Goal: Task Accomplishment & Management: Manage account settings

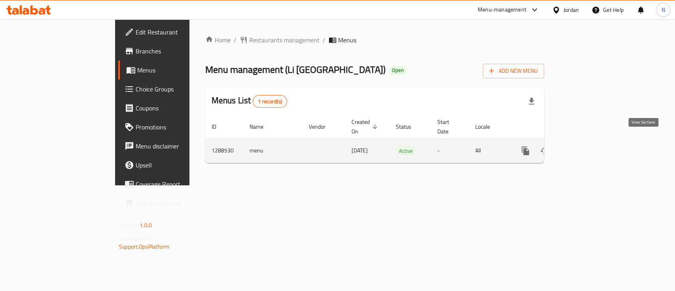
click at [587, 146] on icon "enhanced table" at bounding box center [582, 150] width 9 height 9
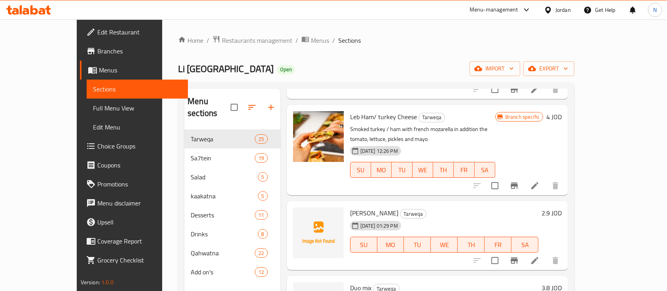
scroll to position [369, 0]
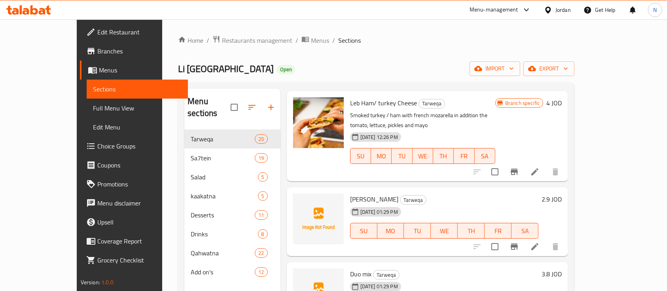
click at [350, 193] on span "[PERSON_NAME]" at bounding box center [374, 199] width 48 height 12
copy h6 "[PERSON_NAME]"
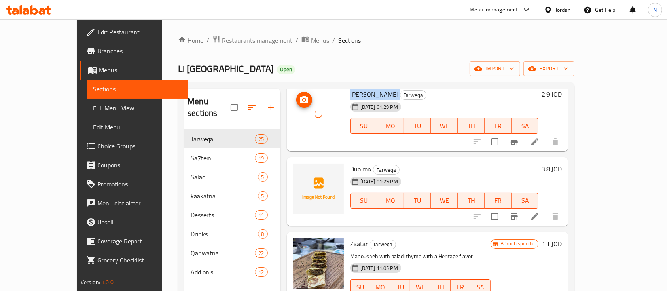
scroll to position [475, 0]
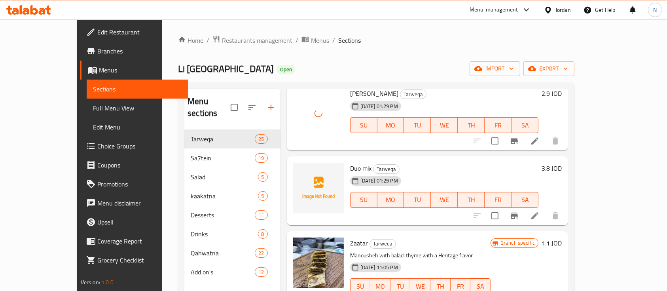
click at [350, 162] on span "Duo mix" at bounding box center [360, 168] width 21 height 12
copy h6 "Duo mix"
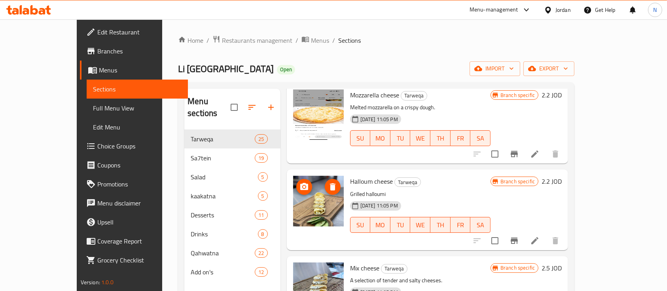
scroll to position [949, 0]
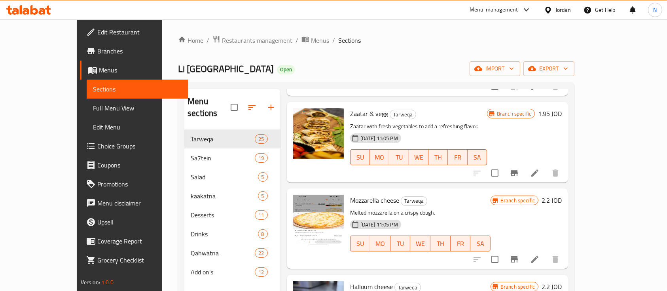
click at [350, 194] on span "Mozzarella cheese" at bounding box center [374, 200] width 49 height 12
copy h6 "Mozzarella cheese"
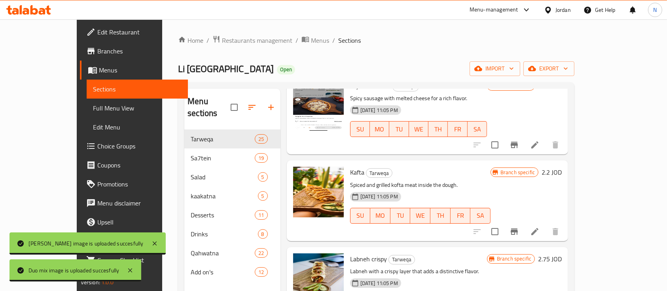
scroll to position [1529, 0]
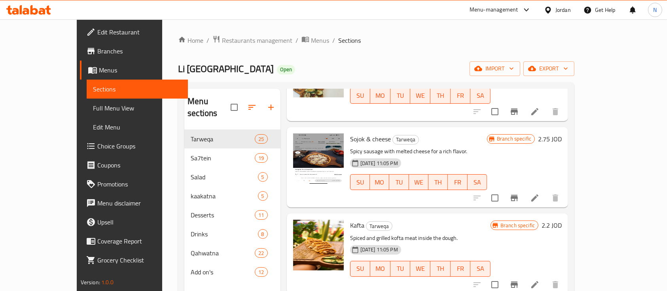
click at [358, 133] on span "Sojok & cheese" at bounding box center [370, 139] width 41 height 12
copy h6 "Sojok & cheese"
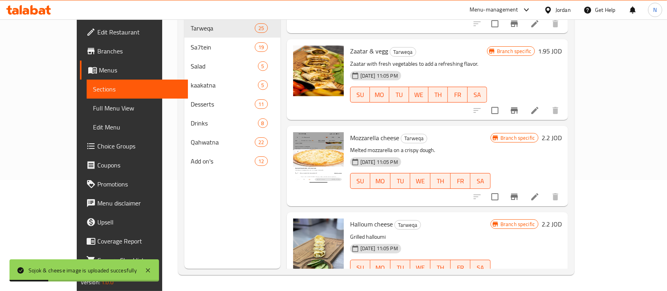
scroll to position [828, 0]
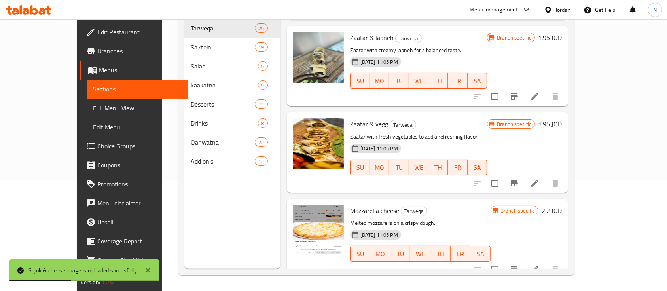
click at [350, 204] on span "Mozzarella cheese" at bounding box center [374, 210] width 49 height 12
copy h6 "Mozzarella cheese"
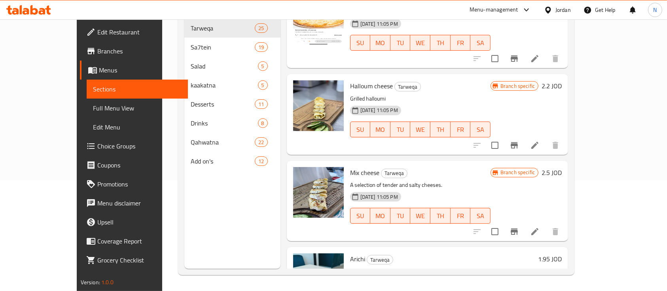
scroll to position [1145, 0]
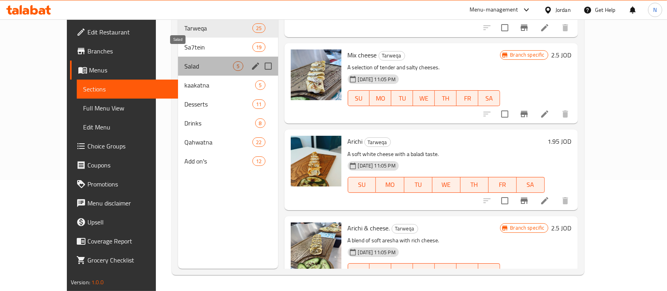
click at [184, 61] on span "Salad" at bounding box center [208, 65] width 49 height 9
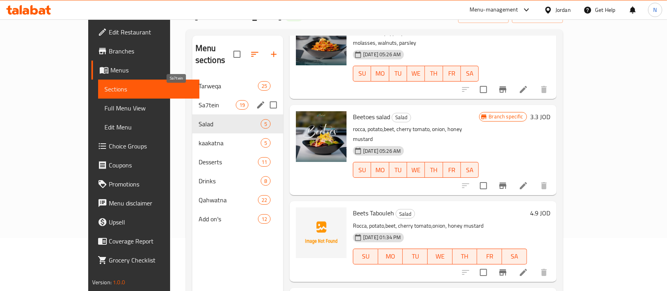
scroll to position [5, 0]
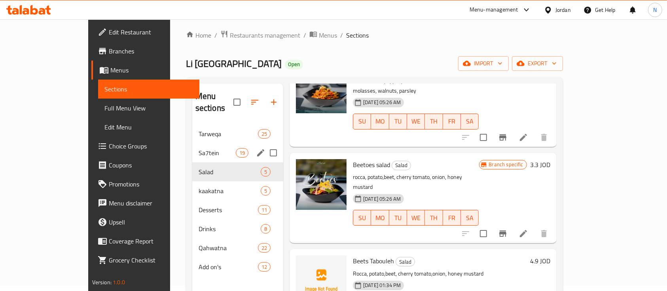
click at [192, 143] on div "Sa7tein 19" at bounding box center [237, 152] width 91 height 19
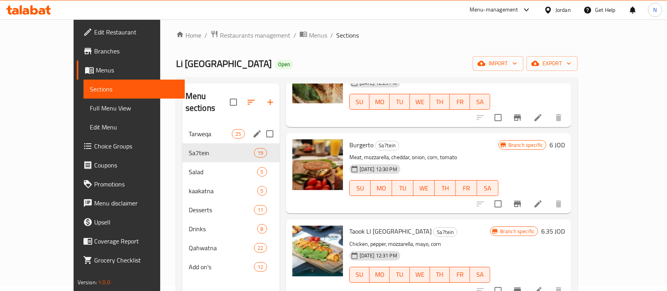
click at [189, 129] on span "Tarweqa" at bounding box center [211, 133] width 44 height 9
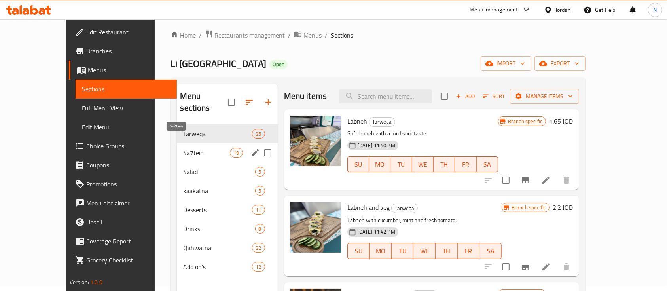
click at [183, 148] on span "Sa7tein" at bounding box center [206, 152] width 47 height 9
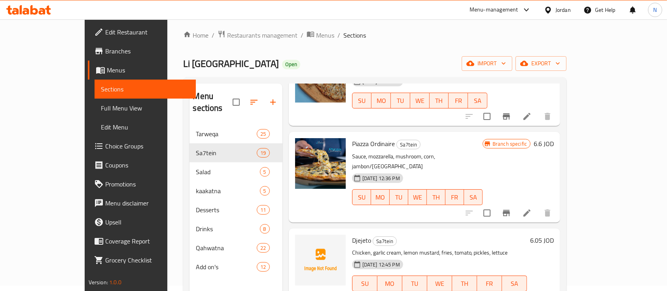
scroll to position [1054, 0]
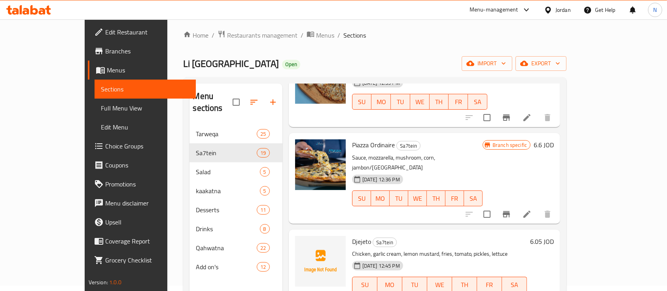
click at [352, 235] on span "Djejeto" at bounding box center [361, 241] width 19 height 12
copy h6 "Djejeto"
click at [295, 236] on img at bounding box center [320, 261] width 51 height 51
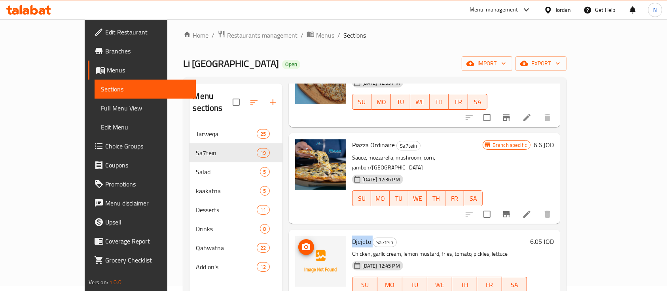
click at [302, 243] on icon "upload picture" at bounding box center [306, 246] width 8 height 7
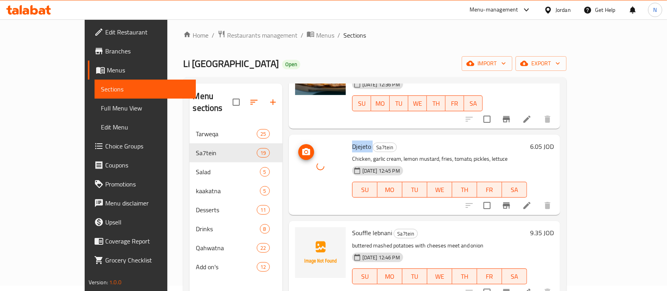
scroll to position [1160, 0]
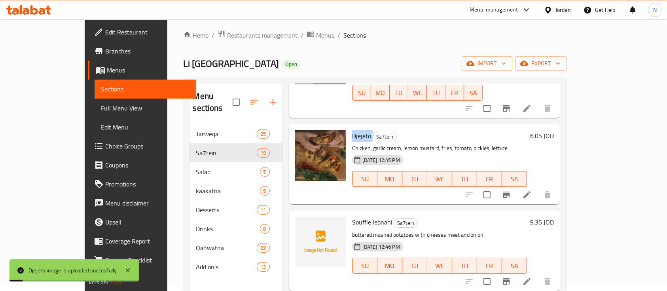
click at [352, 216] on span "Souffle lebnani" at bounding box center [372, 222] width 40 height 12
copy h6 "Souffle lebnani"
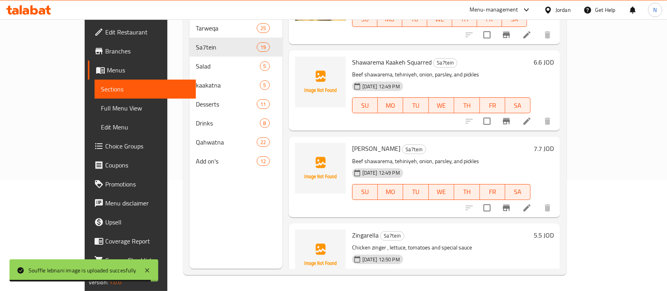
scroll to position [1318, 0]
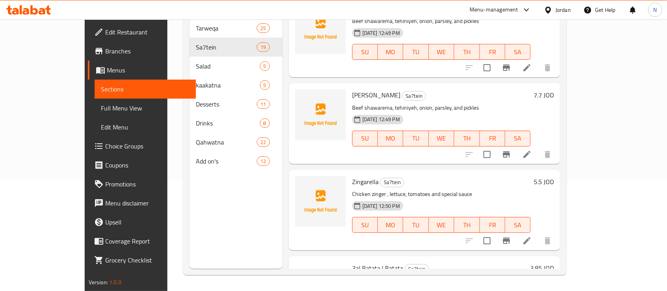
scroll to position [1370, 0]
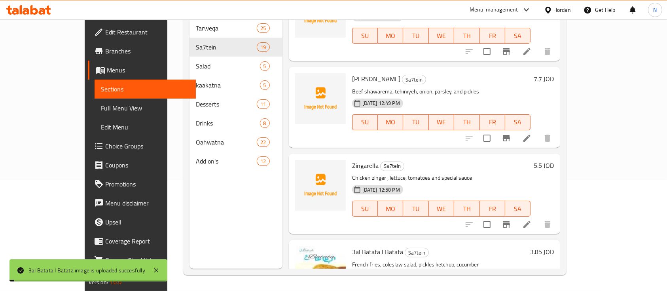
click at [352, 159] on span "Zingarella" at bounding box center [365, 165] width 26 height 12
copy h6 "Zingarella"
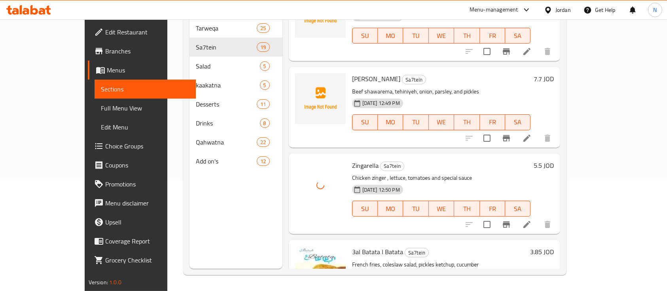
click at [352, 73] on span "[PERSON_NAME]" at bounding box center [376, 79] width 48 height 12
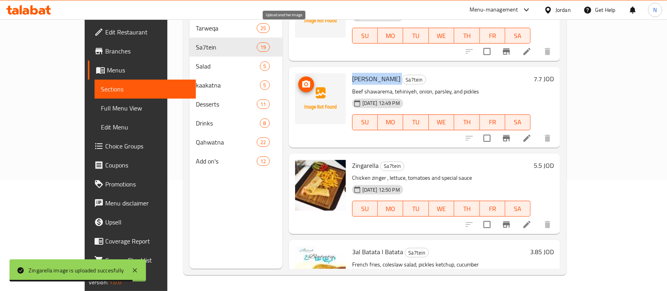
click at [301, 79] on icon "upload picture" at bounding box center [305, 83] width 9 height 9
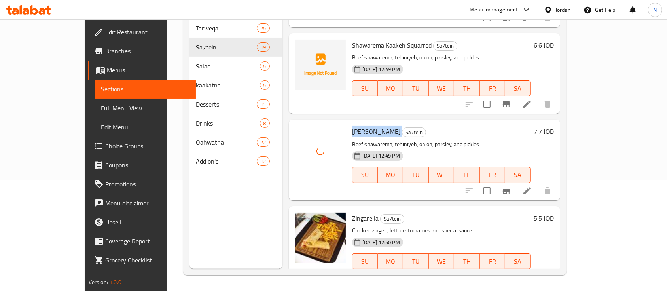
scroll to position [1212, 0]
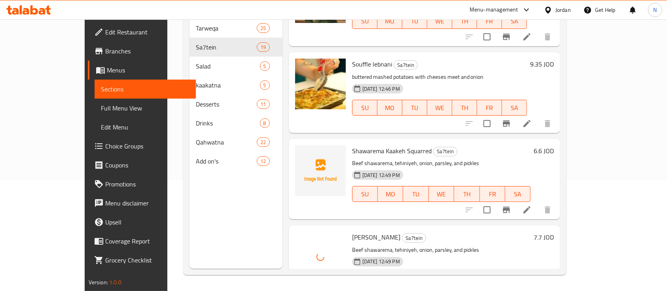
click at [352, 145] on span "Shawarema Kaakeh Squarred" at bounding box center [391, 151] width 79 height 12
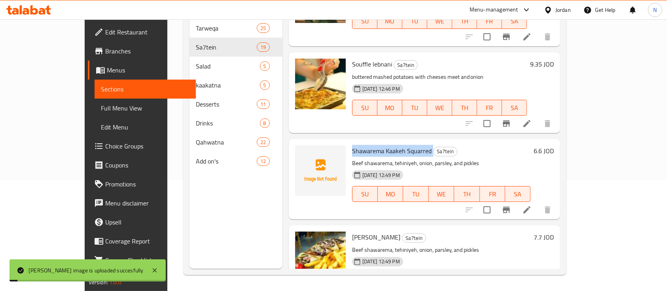
copy h6 "Shawarema Kaakeh Squarred"
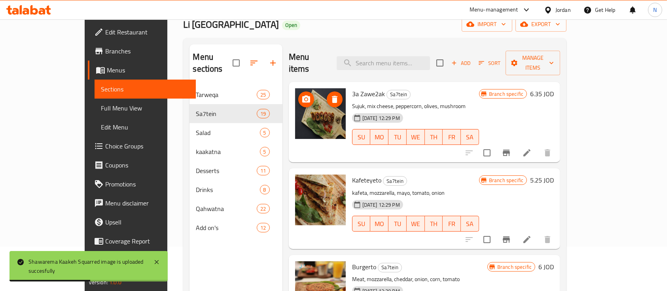
scroll to position [0, 0]
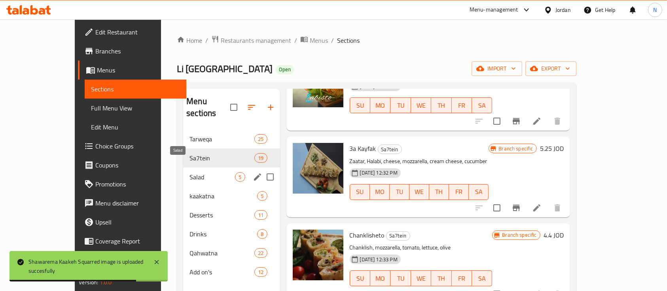
click at [208, 172] on span "Salad" at bounding box center [211, 176] width 45 height 9
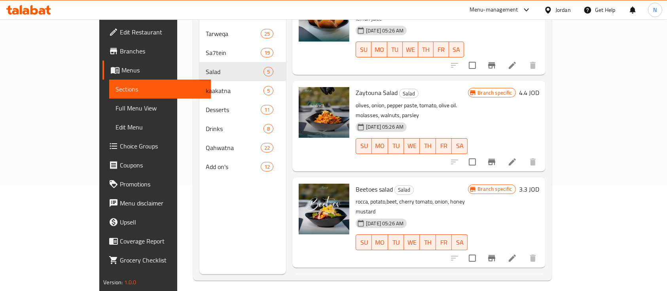
scroll to position [53, 0]
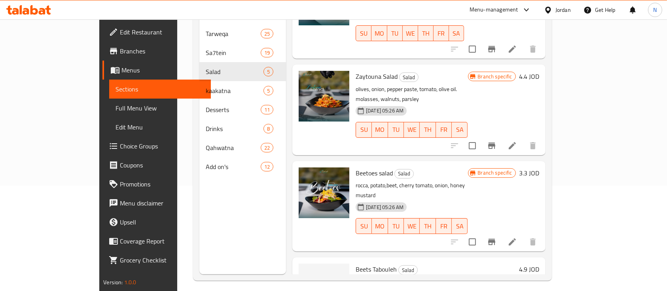
click at [360, 263] on span "Beets Tabouleh" at bounding box center [376, 269] width 41 height 12
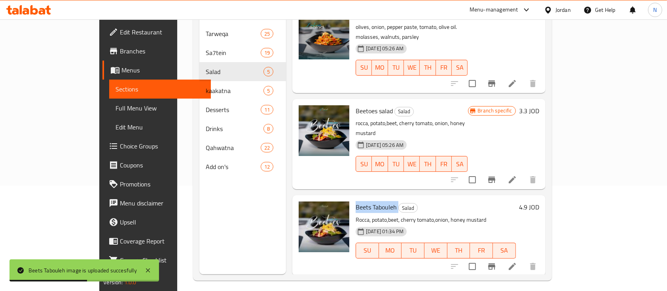
scroll to position [161, 0]
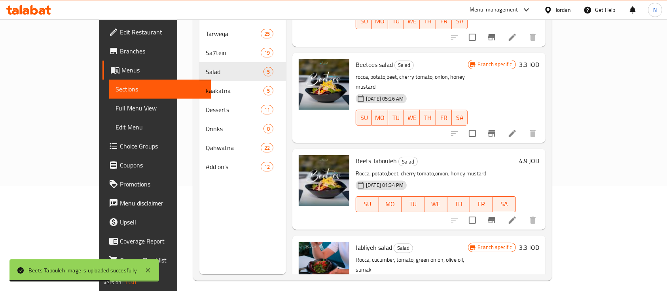
click at [379, 178] on div "[DATE] 01:34 PM SU MO TU WE TH FR SA" at bounding box center [435, 198] width 167 height 43
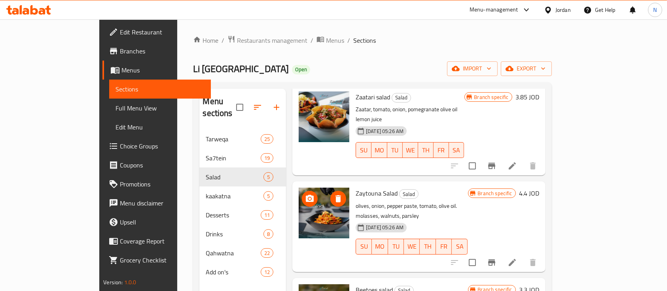
scroll to position [0, 0]
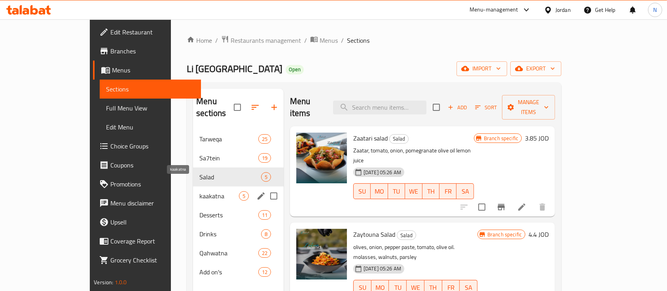
click at [199, 191] on span "kaakatna" at bounding box center [219, 195] width 40 height 9
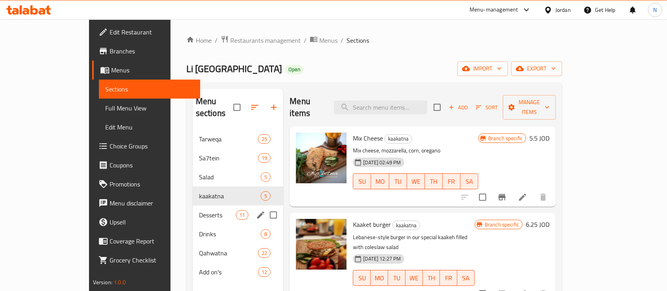
click at [193, 205] on div "Desserts 11" at bounding box center [238, 214] width 91 height 19
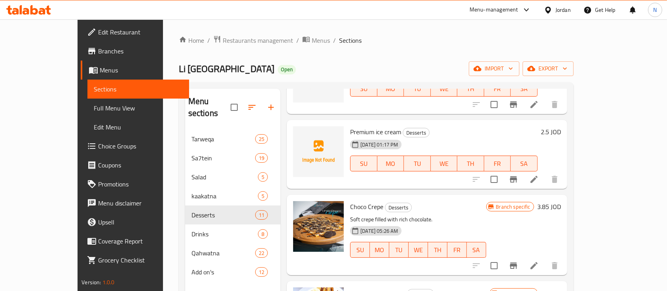
scroll to position [105, 0]
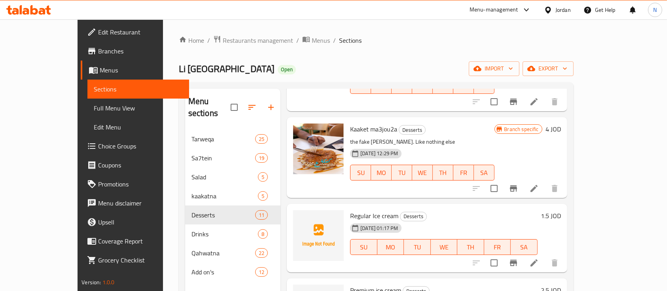
click at [350, 210] on span "Regular Ice cream" at bounding box center [374, 216] width 48 height 12
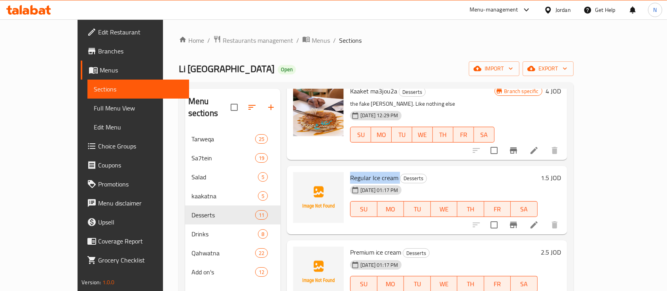
scroll to position [158, 0]
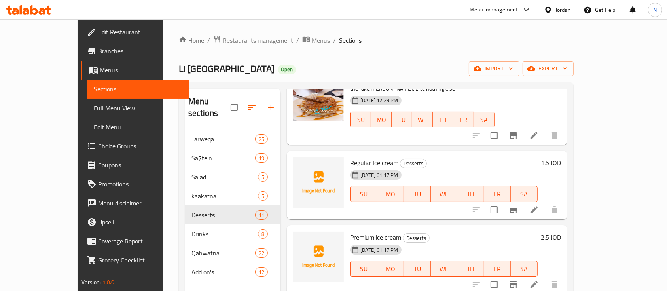
click at [360, 231] on span "Premium ice cream" at bounding box center [375, 237] width 51 height 12
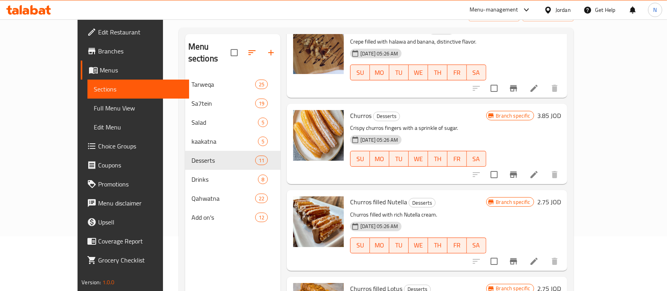
scroll to position [111, 0]
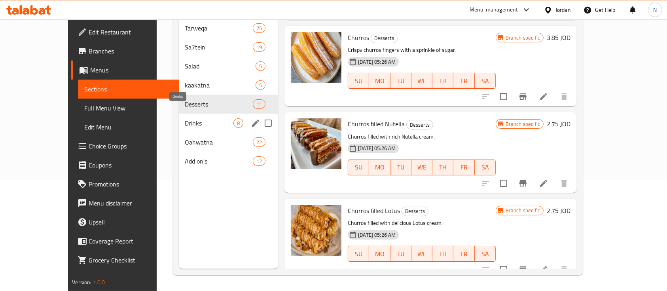
click at [185, 118] on span "Drinks" at bounding box center [209, 122] width 49 height 9
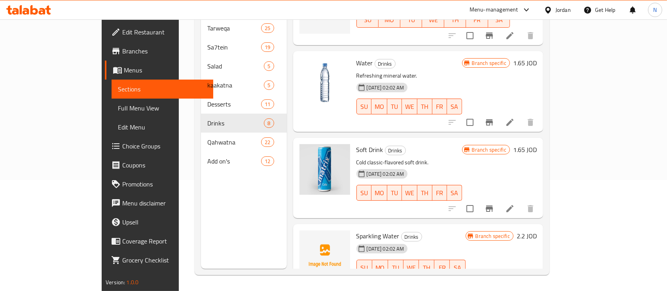
scroll to position [53, 0]
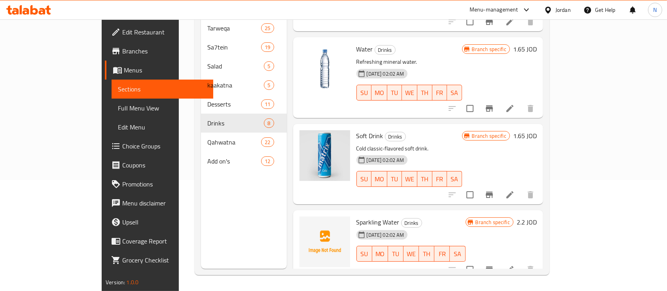
click at [356, 216] on span "Sparkling Water" at bounding box center [377, 222] width 43 height 12
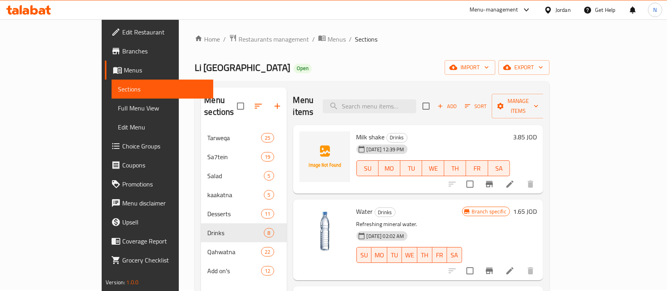
scroll to position [0, 0]
click at [356, 132] on span "Milk shake" at bounding box center [370, 138] width 28 height 12
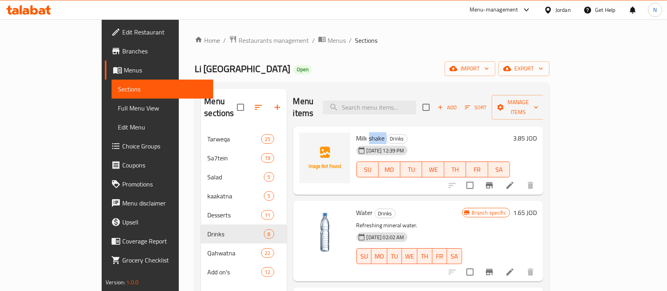
click at [356, 132] on span "Milk shake" at bounding box center [370, 138] width 28 height 12
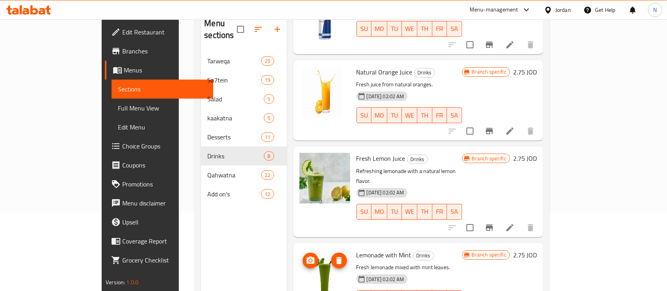
scroll to position [111, 0]
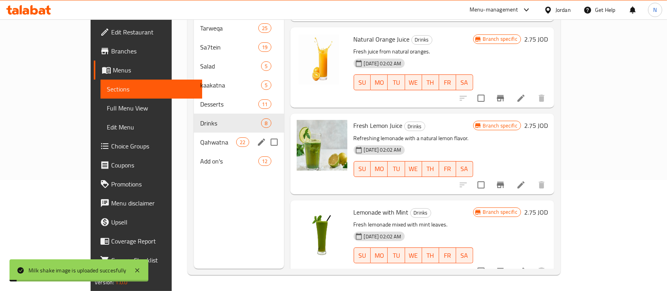
click at [200, 137] on span "Qahwatna" at bounding box center [218, 141] width 36 height 9
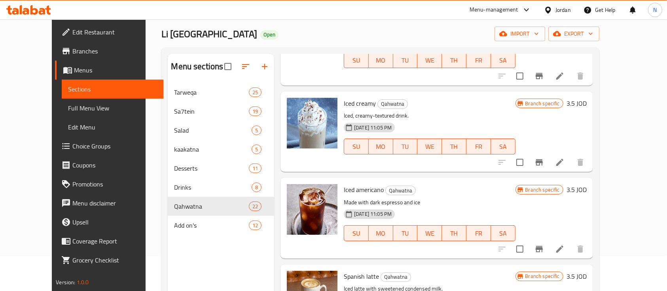
scroll to position [111, 0]
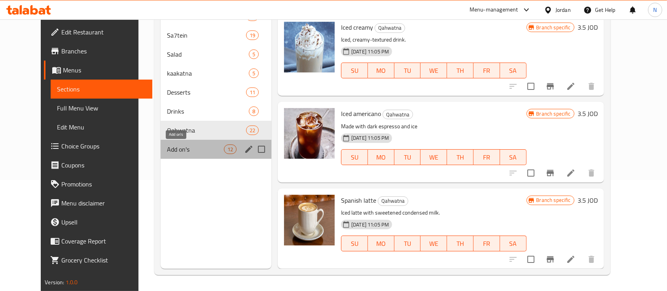
click at [197, 148] on span "Add on's" at bounding box center [195, 148] width 57 height 9
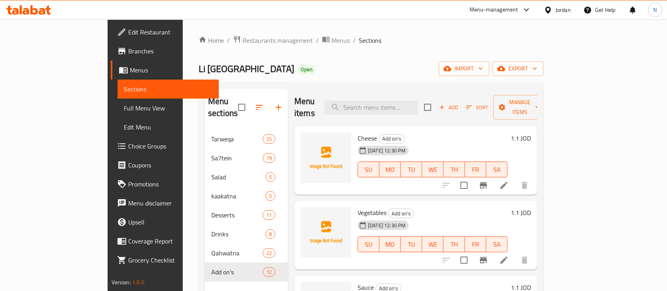
click at [358, 132] on span "Cheese" at bounding box center [367, 138] width 19 height 12
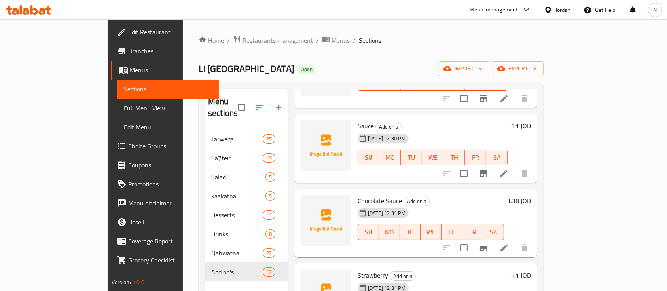
scroll to position [158, 0]
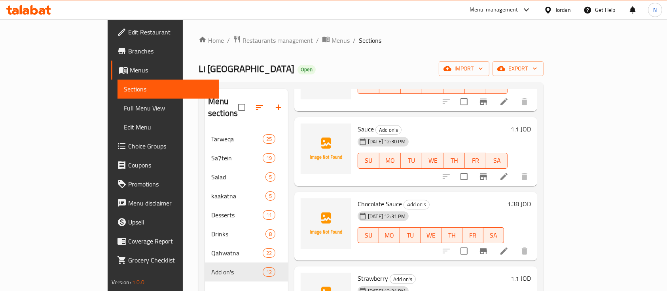
click at [358, 198] on span "Chocolate Sauce" at bounding box center [380, 204] width 44 height 12
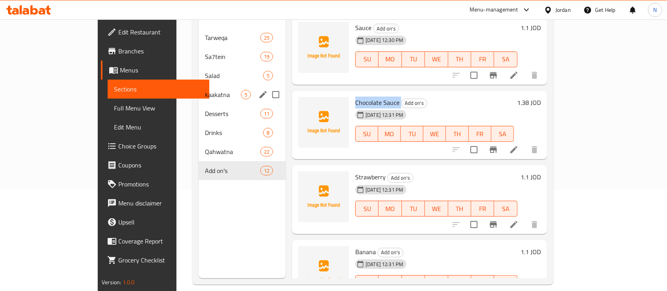
scroll to position [105, 0]
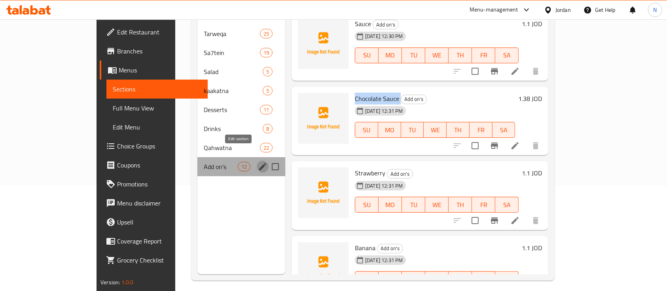
click at [258, 162] on icon "edit" at bounding box center [262, 166] width 9 height 9
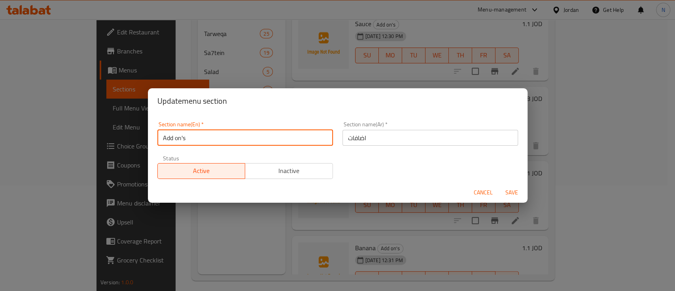
click at [200, 138] on input "Add on's" at bounding box center [245, 138] width 176 height 16
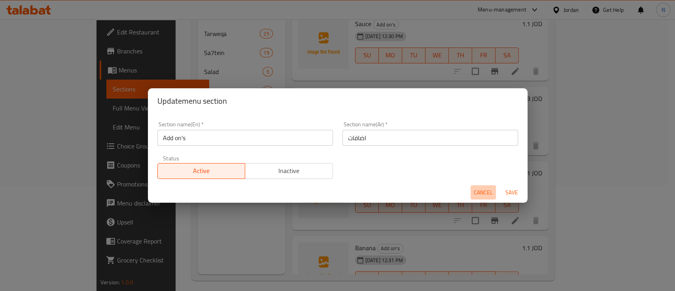
click at [483, 196] on span "Cancel" at bounding box center [483, 192] width 19 height 10
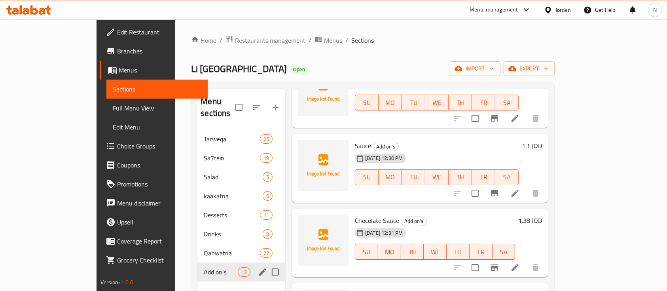
scroll to position [158, 0]
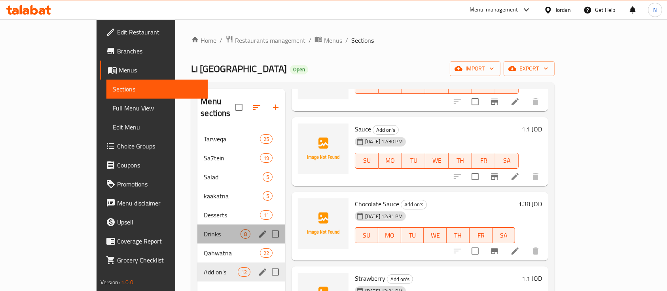
click at [197, 229] on div "Drinks 8" at bounding box center [241, 233] width 88 height 19
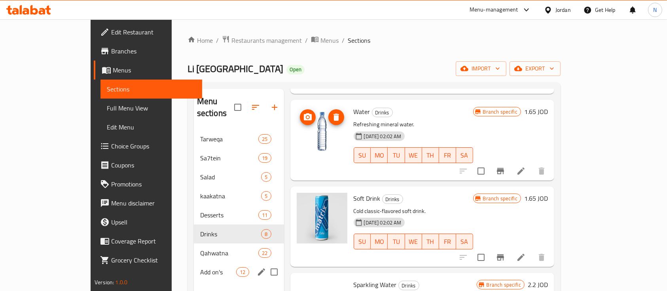
scroll to position [105, 0]
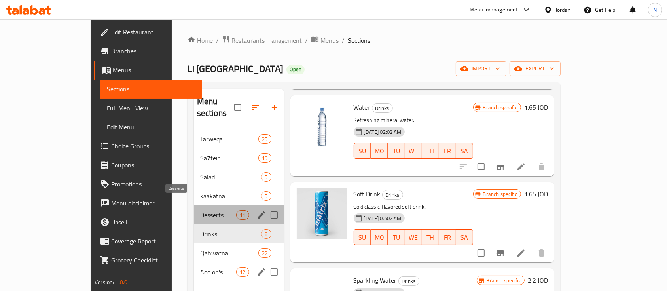
click at [200, 210] on span "Desserts" at bounding box center [218, 214] width 36 height 9
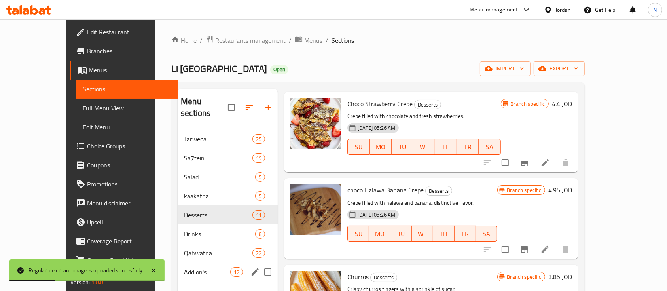
scroll to position [655, 0]
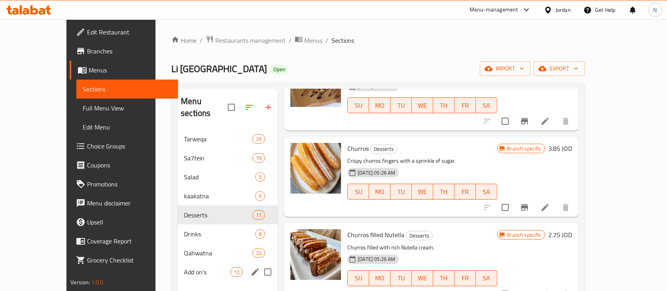
click at [34, 8] on icon at bounding box center [28, 9] width 45 height 9
